Goal: Task Accomplishment & Management: Use online tool/utility

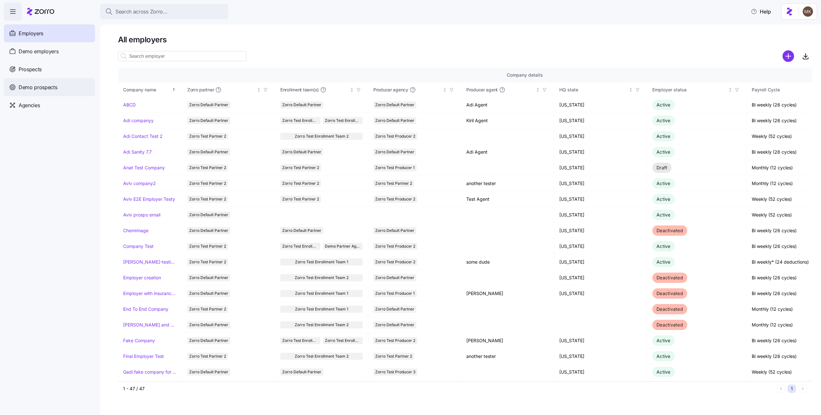
click at [47, 89] on span "Demo prospects" at bounding box center [38, 87] width 39 height 8
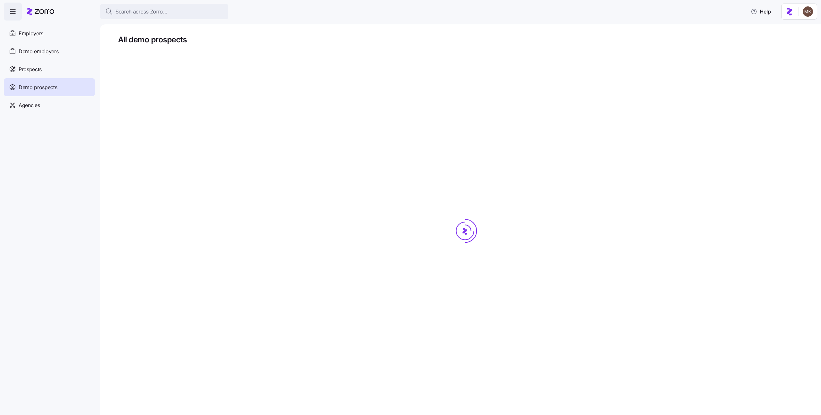
click at [43, 73] on div "Prospects" at bounding box center [49, 69] width 91 height 18
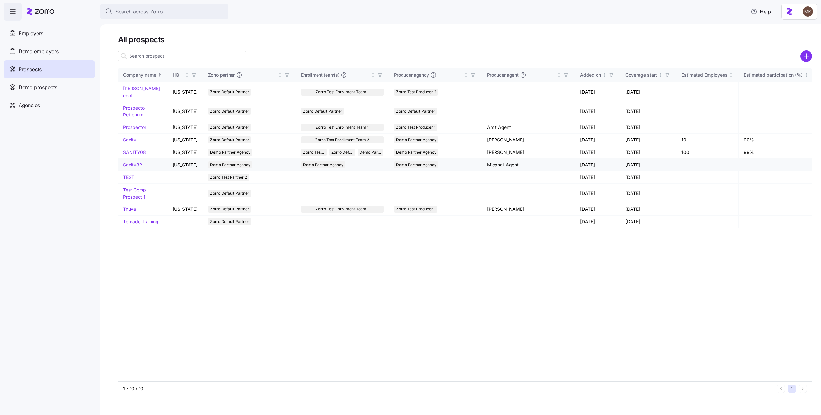
click at [136, 162] on link "Sanity3P" at bounding box center [132, 164] width 19 height 5
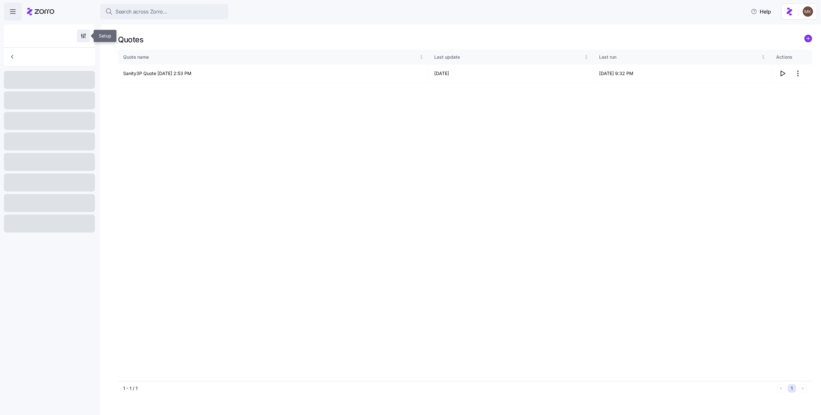
click at [84, 34] on icon "button" at bounding box center [84, 34] width 1 height 1
click at [215, 151] on div "Quote name Last update Last run Actions Sanity3P Quote 07/12/2025 2:53 PM 07/13…" at bounding box center [465, 215] width 694 height 331
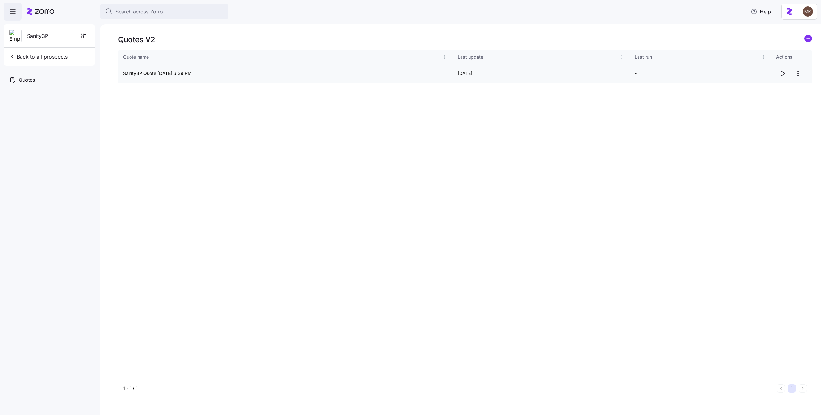
click at [799, 76] on html "Search across Zorro... Help Sanity3P Back to all prospects Quotes Quotes V2 Quo…" at bounding box center [410, 205] width 821 height 411
click at [771, 96] on div "Delete quote" at bounding box center [758, 99] width 27 height 7
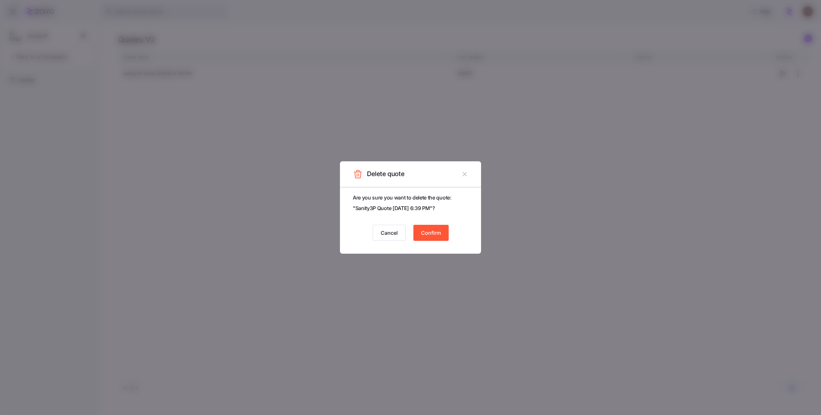
click at [429, 232] on span "Confirm" at bounding box center [431, 233] width 20 height 8
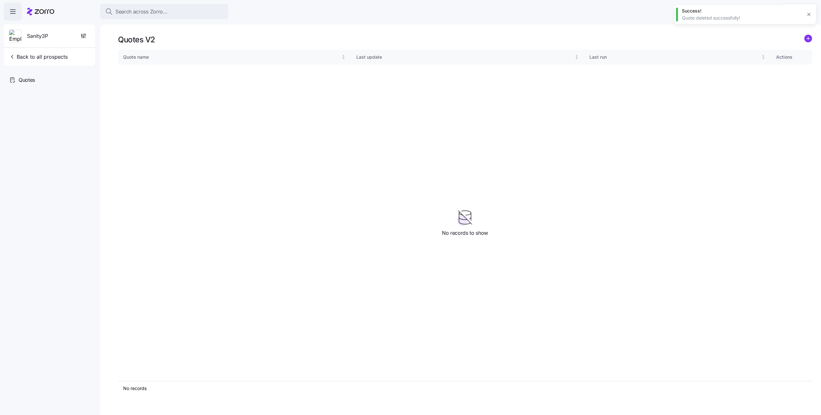
click at [210, 105] on div "Quote name Last update Last run Actions" at bounding box center [465, 215] width 694 height 331
click at [464, 145] on div "Quote name Last update Last run Actions" at bounding box center [465, 215] width 694 height 331
click at [810, 40] on circle "add icon" at bounding box center [807, 38] width 7 height 7
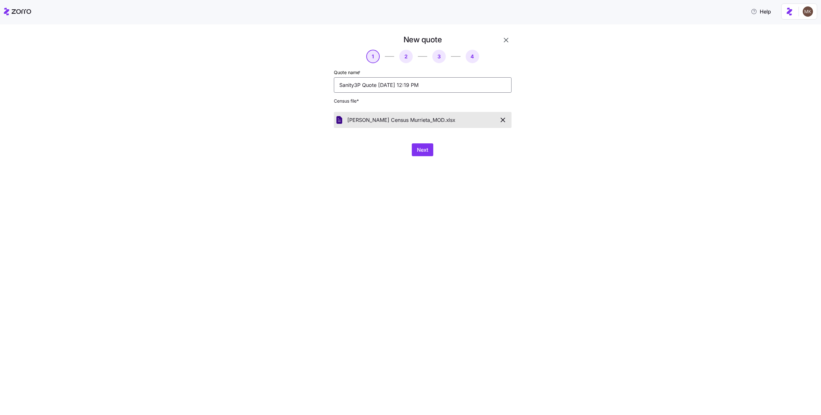
click at [426, 84] on input "Sanity3P Quote 08/17/2025 12:19 PM" at bounding box center [423, 84] width 178 height 15
type input "[PERSON_NAME]"
click at [430, 149] on button "Next" at bounding box center [422, 149] width 21 height 13
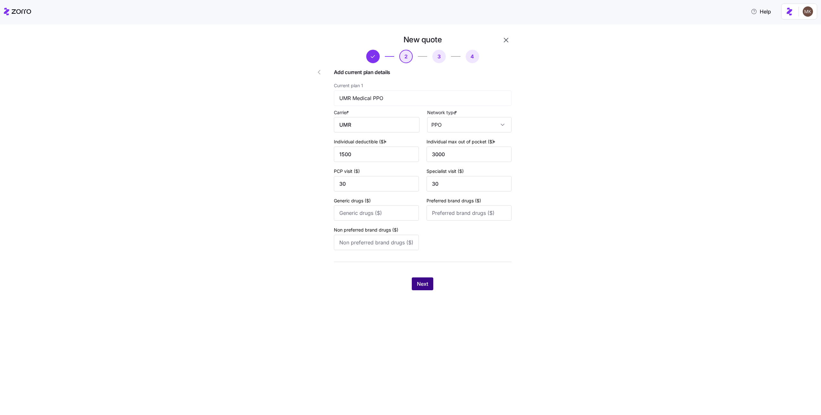
click at [427, 285] on span "Next" at bounding box center [422, 284] width 11 height 8
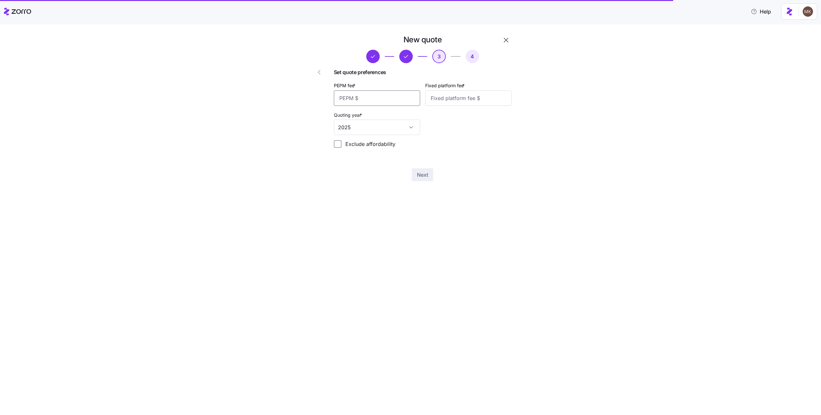
click at [365, 94] on input "PEPM fee *" at bounding box center [377, 97] width 86 height 15
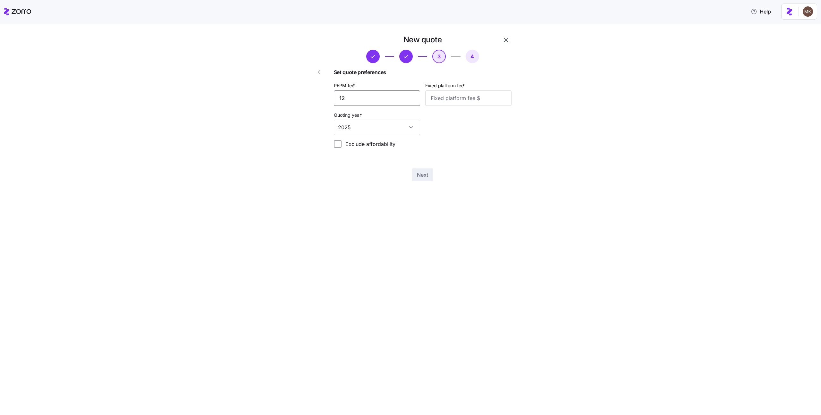
type input "123"
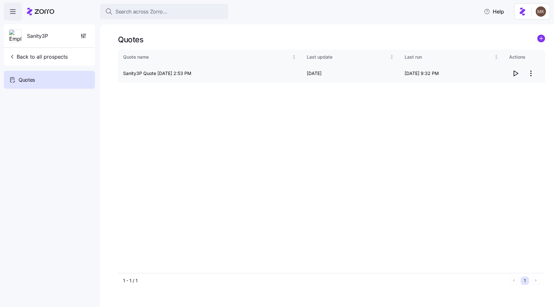
click at [531, 75] on html "Search across Zorro... Help Sanity3P Back to all prospects Quotes Quotes Quote …" at bounding box center [277, 151] width 554 height 303
click at [489, 100] on div "Delete quote" at bounding box center [491, 99] width 27 height 7
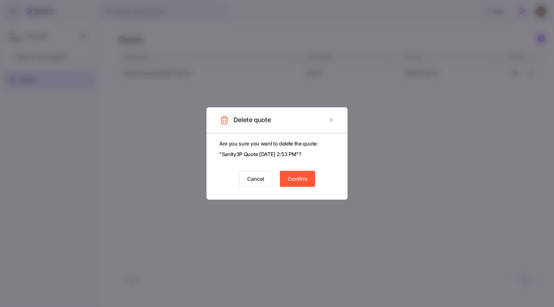
click at [284, 181] on button "Confirm" at bounding box center [297, 179] width 35 height 16
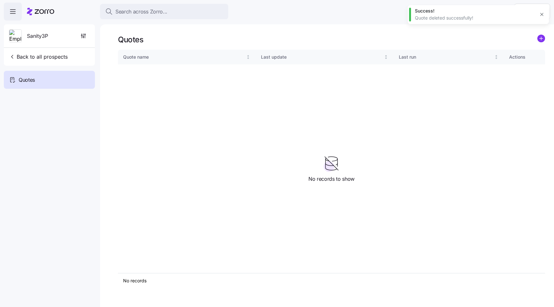
click at [196, 155] on div "Quote name Last update Last run Actions" at bounding box center [331, 161] width 427 height 223
click at [540, 38] on icon "add icon" at bounding box center [541, 38] width 3 height 0
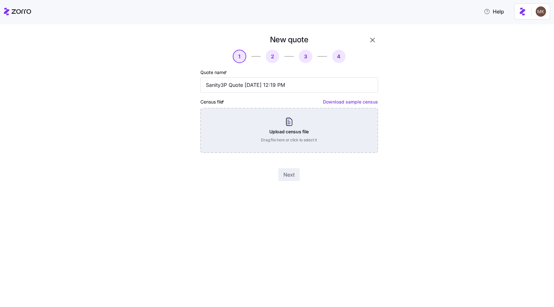
click at [294, 125] on div "Upload census file Drag file here or click to select it" at bounding box center [289, 130] width 178 height 45
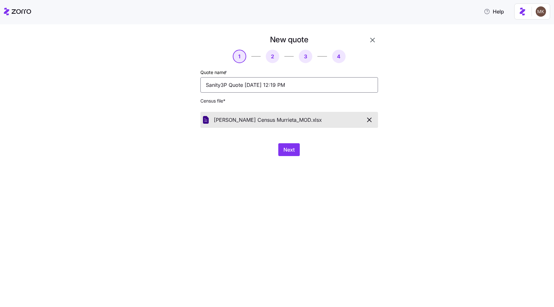
drag, startPoint x: 304, startPoint y: 85, endPoint x: 177, endPoint y: 88, distance: 127.0
click at [177, 88] on div "New quote 1 2 3 4 Quote name * Sanity3P Quote 08/17/2025 12:19 PM Census file *…" at bounding box center [270, 95] width 219 height 127
type input "Gart merlino"
click at [294, 148] on span "Next" at bounding box center [288, 150] width 11 height 8
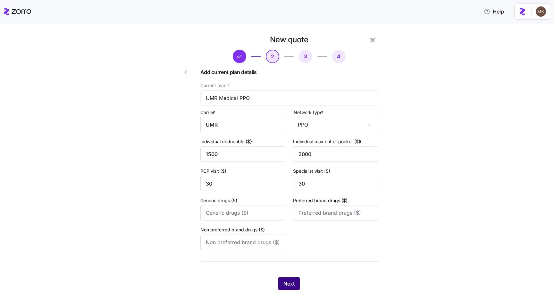
click at [283, 282] on span "Next" at bounding box center [288, 284] width 11 height 8
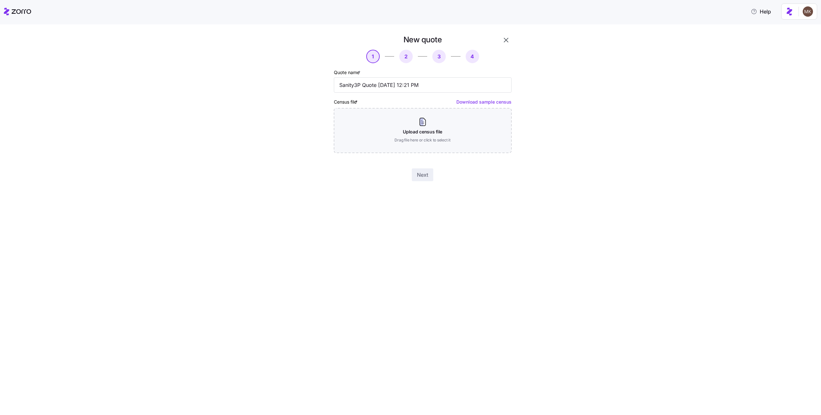
click at [506, 38] on icon "button" at bounding box center [506, 40] width 8 height 8
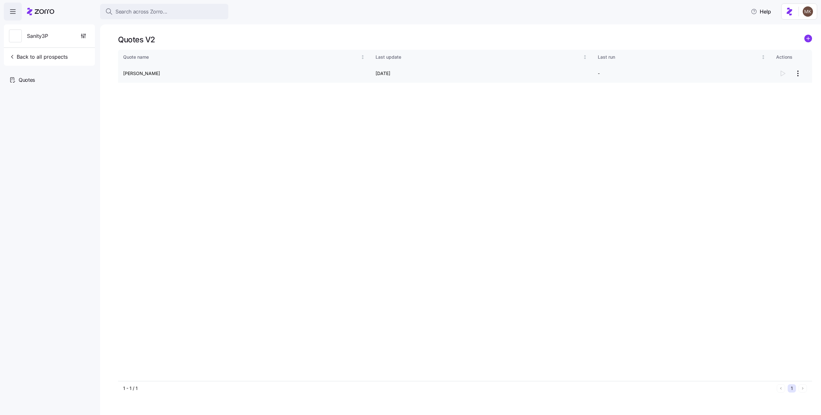
click at [795, 73] on html "Search across Zorro... Help Sanity3P Back to all prospects Quotes Quotes V2 Quo…" at bounding box center [410, 205] width 821 height 411
click at [789, 86] on div "Continue setup" at bounding box center [772, 89] width 59 height 10
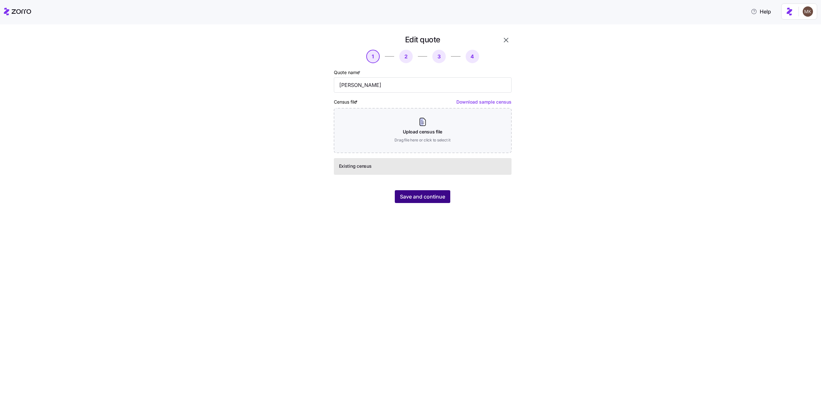
click at [401, 194] on span "Save and continue" at bounding box center [422, 197] width 45 height 8
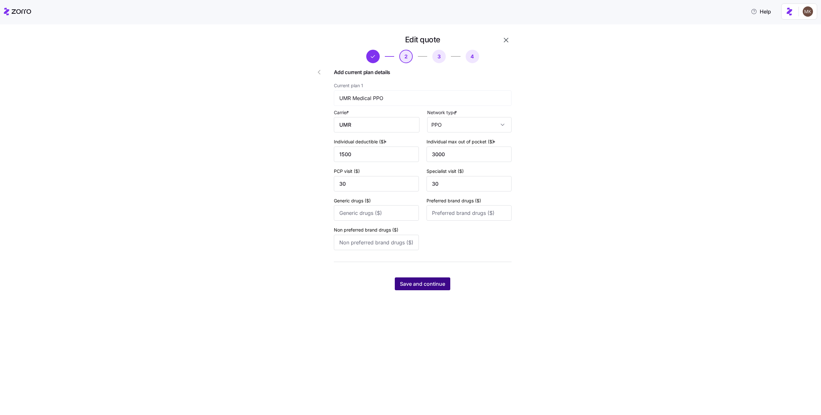
click at [436, 282] on span "Save and continue" at bounding box center [422, 284] width 45 height 8
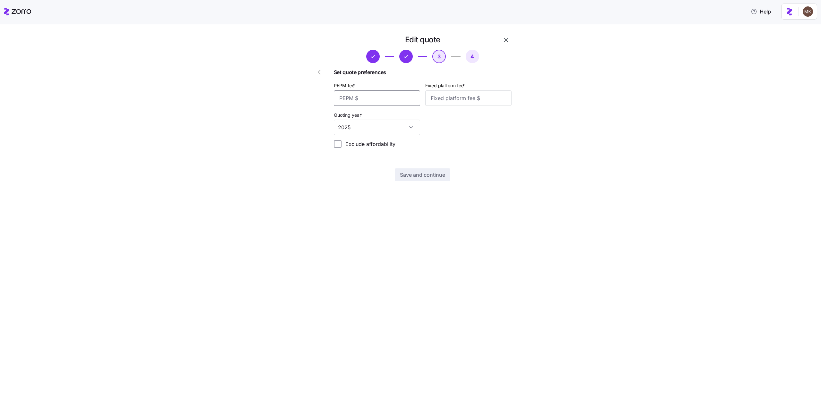
click at [353, 98] on input "PEPM fee *" at bounding box center [377, 97] width 86 height 15
type input "123"
click at [448, 98] on input "Fixed platform fee *" at bounding box center [468, 97] width 86 height 15
type input "123"
click at [359, 99] on input "123" at bounding box center [377, 97] width 86 height 15
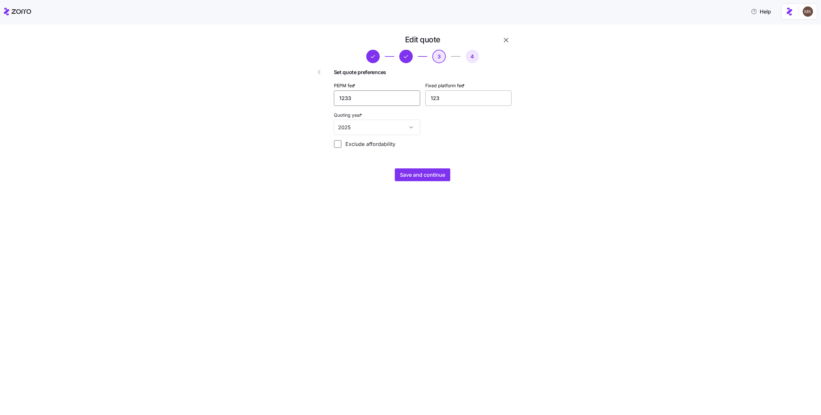
type input "1233"
click at [463, 98] on input "123" at bounding box center [468, 97] width 86 height 15
type input "1233"
click at [414, 179] on button "Save and continue" at bounding box center [422, 174] width 55 height 13
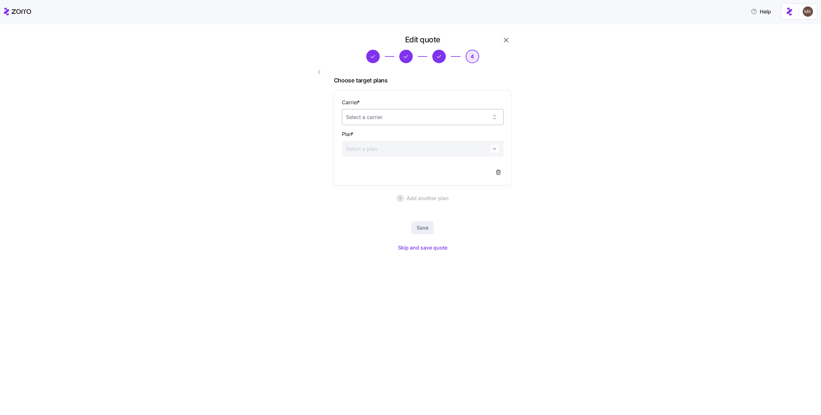
click at [413, 120] on input "Carrier *" at bounding box center [423, 117] width 162 height 16
click at [412, 134] on div "Ambetter" at bounding box center [422, 136] width 156 height 13
type input "Ambetter"
click at [407, 148] on input "Plan *" at bounding box center [423, 149] width 162 height 16
click at [398, 165] on div "Clear Silver 91450AZ0080097" at bounding box center [422, 172] width 156 height 21
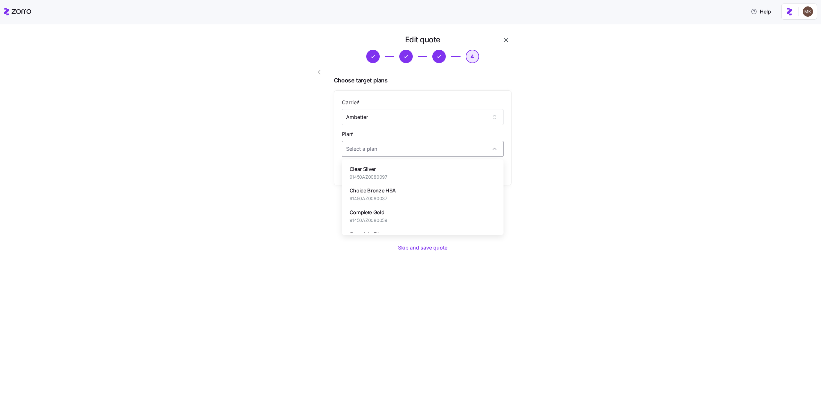
type input "Clear Silver"
click at [427, 230] on span "Save" at bounding box center [423, 228] width 12 height 8
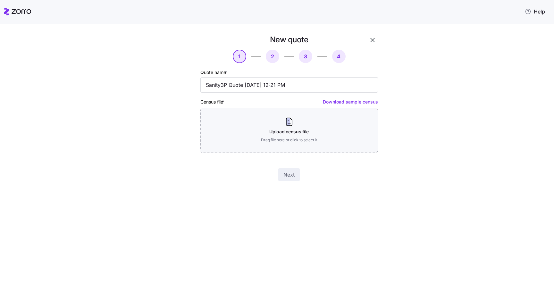
click at [375, 40] on icon "button" at bounding box center [373, 40] width 8 height 8
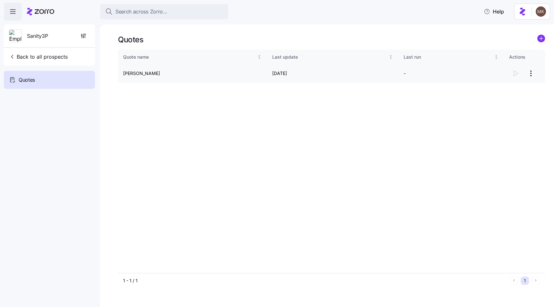
click at [531, 75] on html "Search across Zorro... Help Sanity3P Back to all prospects Quotes Quotes Quote …" at bounding box center [277, 151] width 554 height 303
click at [367, 122] on html "Search across Zorro... Help Sanity3P Back to all prospects Quotes Quotes Quote …" at bounding box center [277, 151] width 554 height 303
